Goal: Transaction & Acquisition: Book appointment/travel/reservation

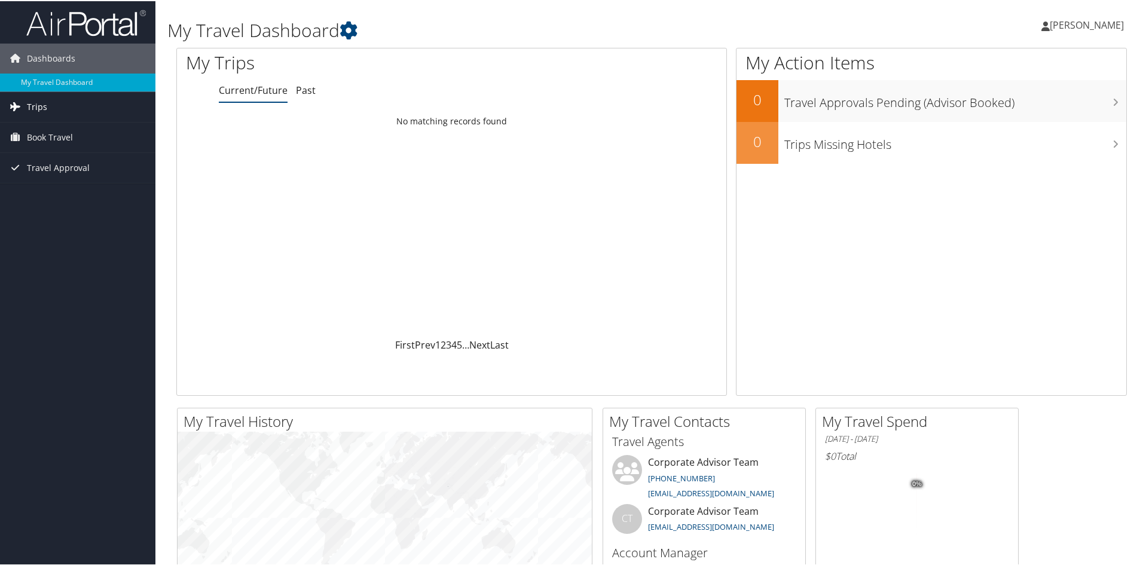
click at [36, 108] on span "Trips" at bounding box center [37, 106] width 20 height 30
click at [51, 194] on span "Book Travel" at bounding box center [50, 190] width 46 height 30
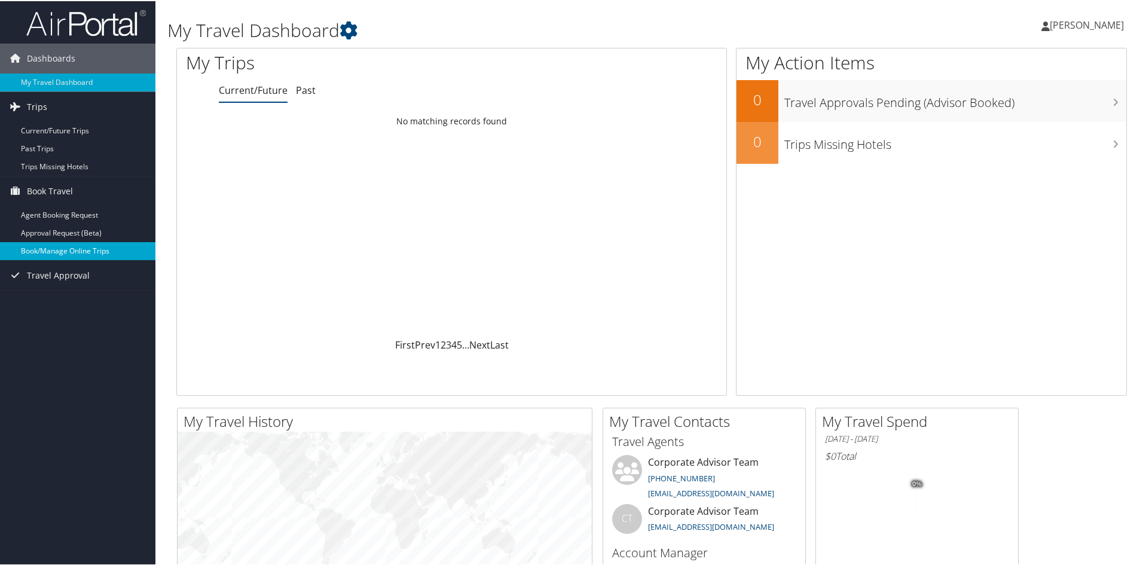
click at [59, 246] on link "Book/Manage Online Trips" at bounding box center [77, 250] width 155 height 18
